Goal: Transaction & Acquisition: Purchase product/service

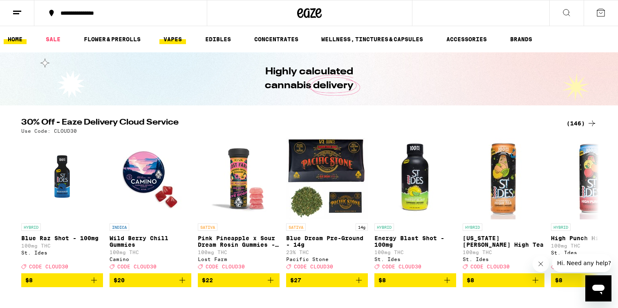
click at [174, 39] on link "VAPES" at bounding box center [172, 39] width 27 height 10
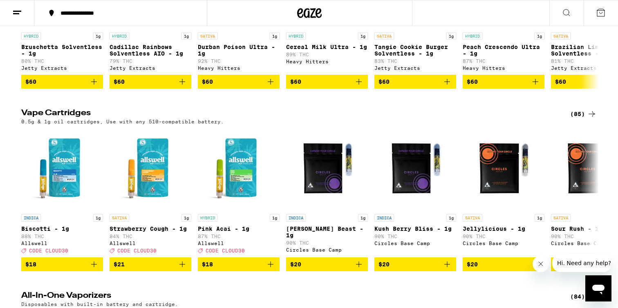
scroll to position [193, 0]
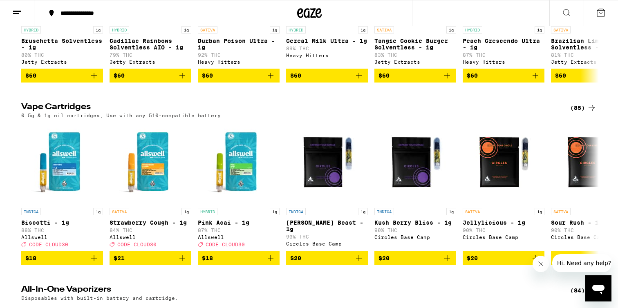
click at [580, 113] on div "(85)" at bounding box center [583, 108] width 27 height 10
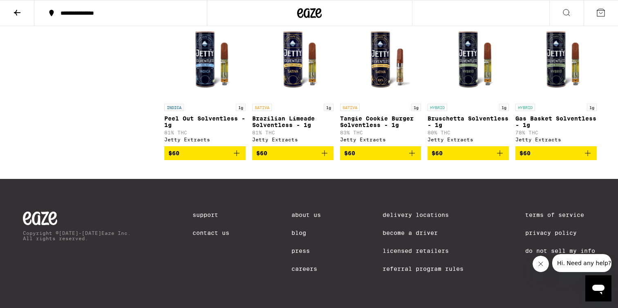
scroll to position [2520, 0]
click at [501, 158] on icon "Add to bag" at bounding box center [500, 153] width 10 height 10
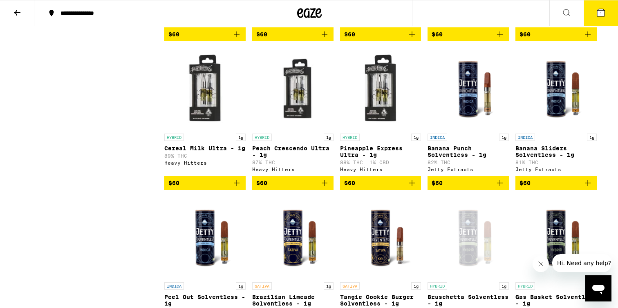
scroll to position [2319, 0]
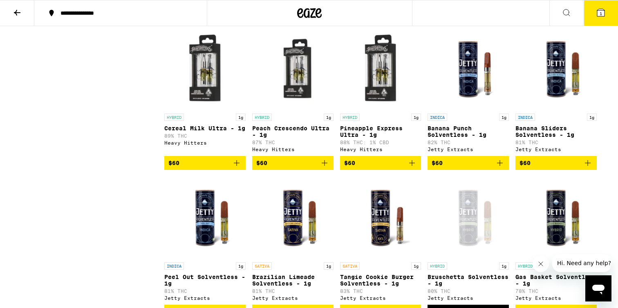
click at [237, 168] on icon "Add to bag" at bounding box center [237, 163] width 10 height 10
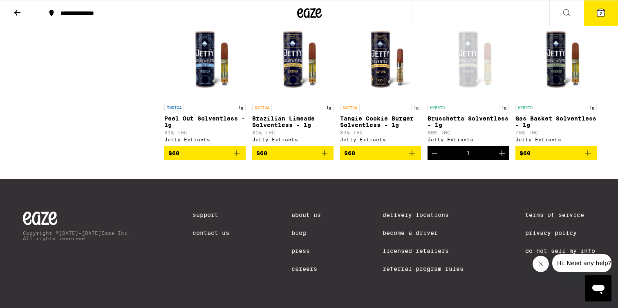
scroll to position [2471, 0]
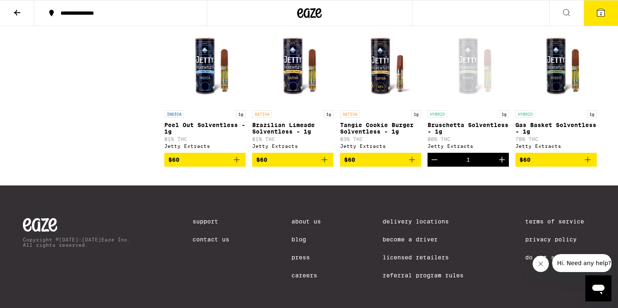
click at [432, 165] on icon "Decrement" at bounding box center [435, 160] width 10 height 10
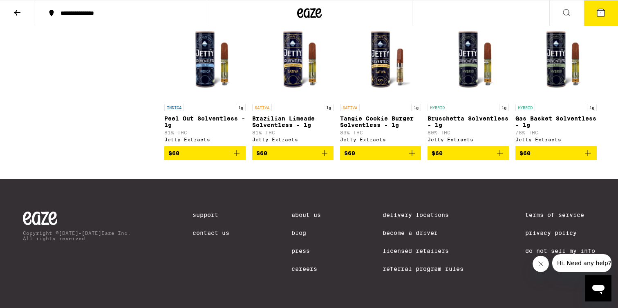
scroll to position [2475, 0]
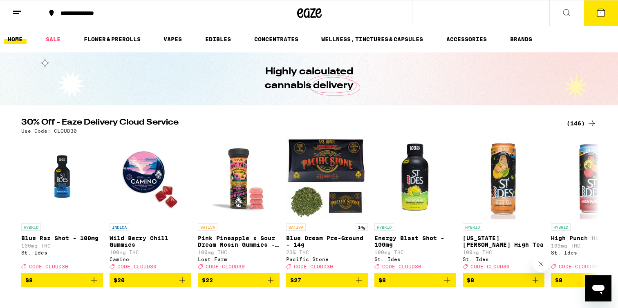
click at [191, 36] on li "VAPES" at bounding box center [176, 39] width 34 height 10
click at [179, 36] on link "VAPES" at bounding box center [172, 39] width 27 height 10
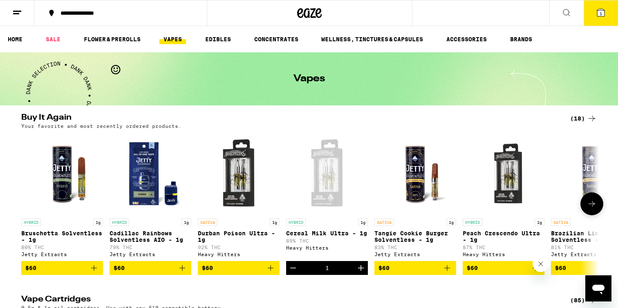
click at [162, 155] on img "Open page for Cadillac Rainbows Solventless AIO - 1g from Jetty Extracts" at bounding box center [151, 174] width 82 height 82
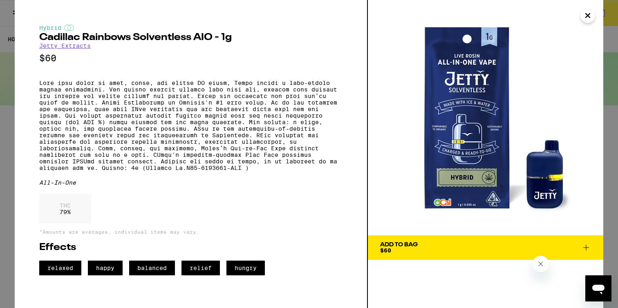
click at [426, 239] on button "Add To Bag $60" at bounding box center [485, 247] width 235 height 25
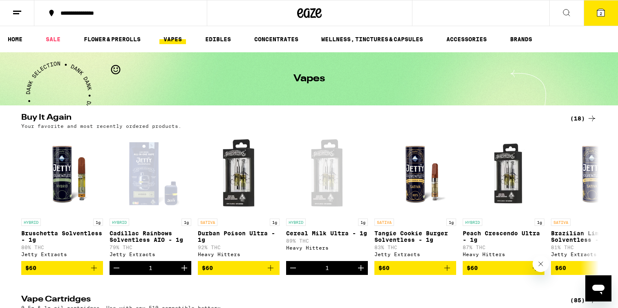
click at [603, 15] on icon at bounding box center [600, 12] width 7 height 7
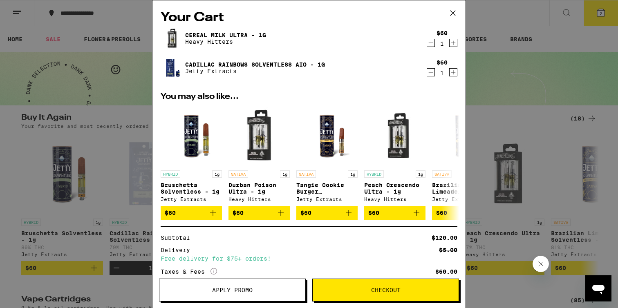
click at [376, 293] on span "Checkout" at bounding box center [385, 290] width 29 height 6
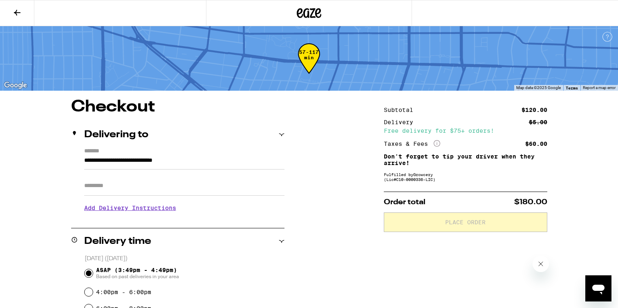
click at [110, 194] on input "Apt/Suite" at bounding box center [184, 186] width 200 height 20
type input "****"
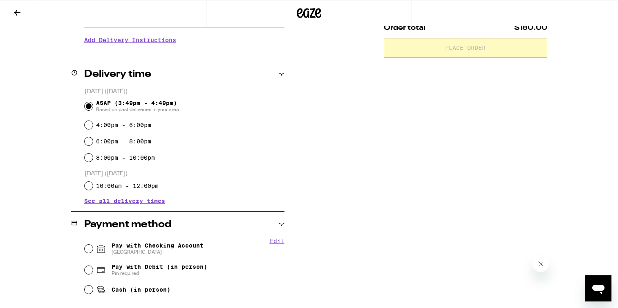
scroll to position [215, 0]
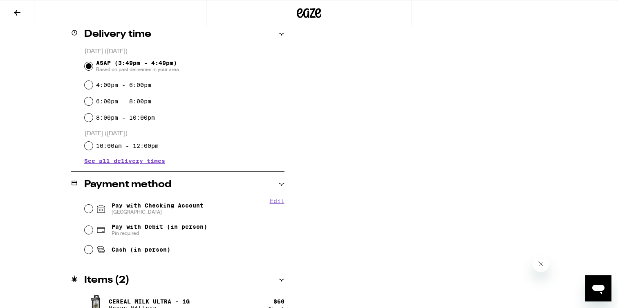
click at [146, 211] on span "[GEOGRAPHIC_DATA]" at bounding box center [158, 212] width 92 height 7
click at [93, 211] on input "Pay with Checking Account CHASE COLLEGE" at bounding box center [89, 209] width 8 height 8
radio input "true"
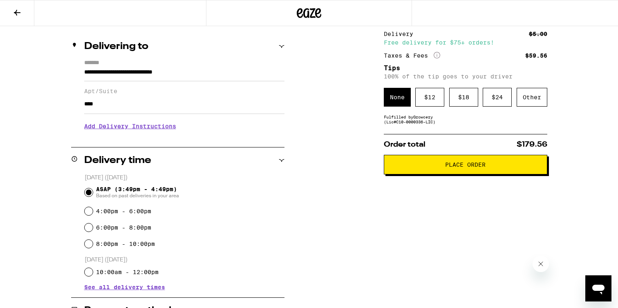
scroll to position [74, 0]
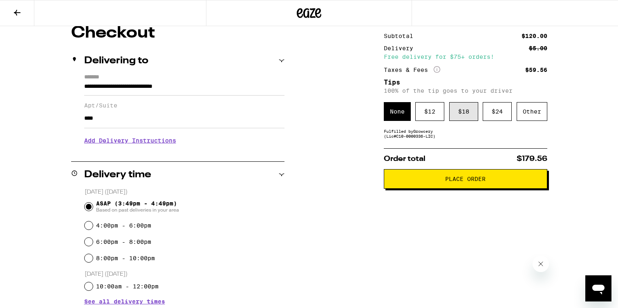
click at [464, 117] on div "$ 18" at bounding box center [463, 111] width 29 height 19
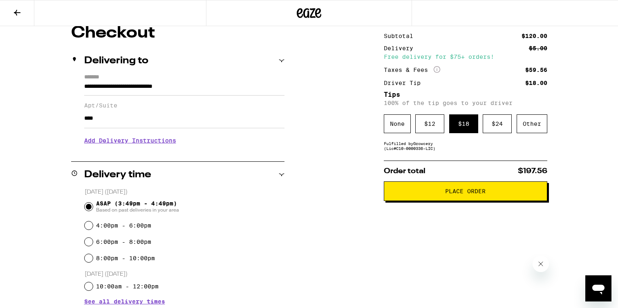
click at [462, 193] on span "Place Order" at bounding box center [465, 191] width 40 height 6
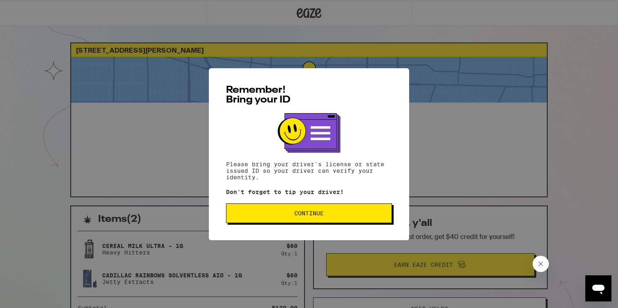
click at [374, 210] on button "Continue" at bounding box center [309, 214] width 166 height 20
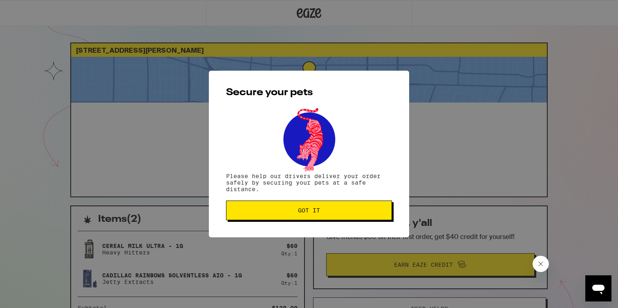
click at [374, 210] on span "Got it" at bounding box center [309, 211] width 152 height 6
